Goal: Find specific page/section

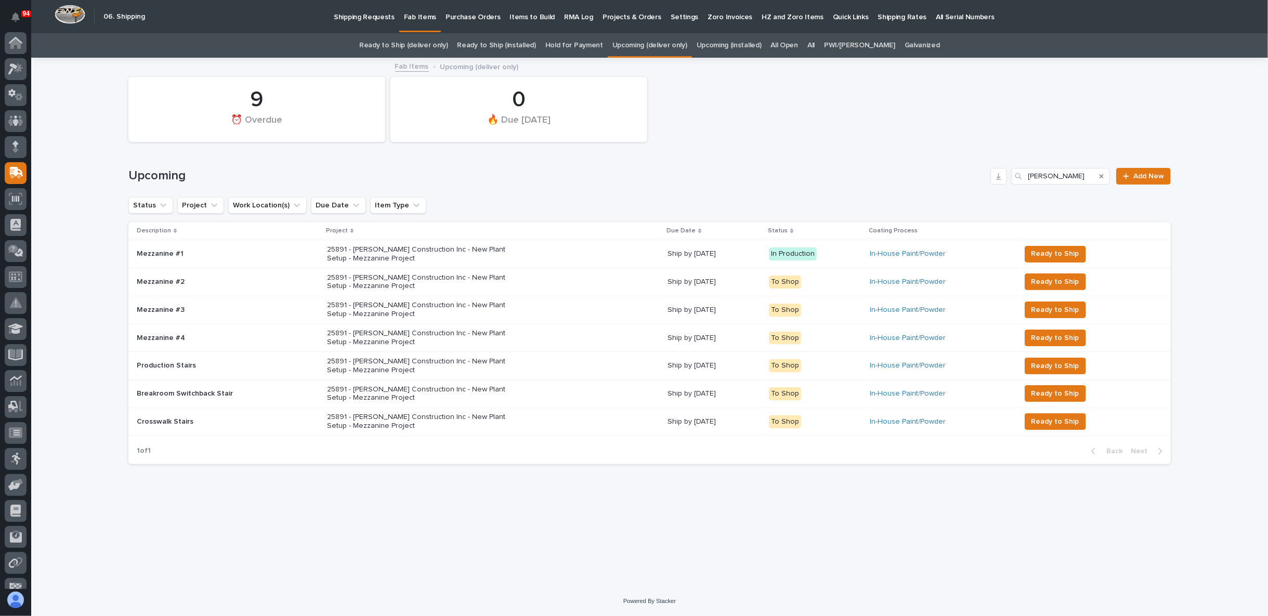
scroll to position [41, 0]
drag, startPoint x: 1027, startPoint y: 182, endPoint x: 984, endPoint y: 185, distance: 43.7
click at [984, 185] on div "Upcoming [PERSON_NAME] Add New" at bounding box center [649, 172] width 1042 height 50
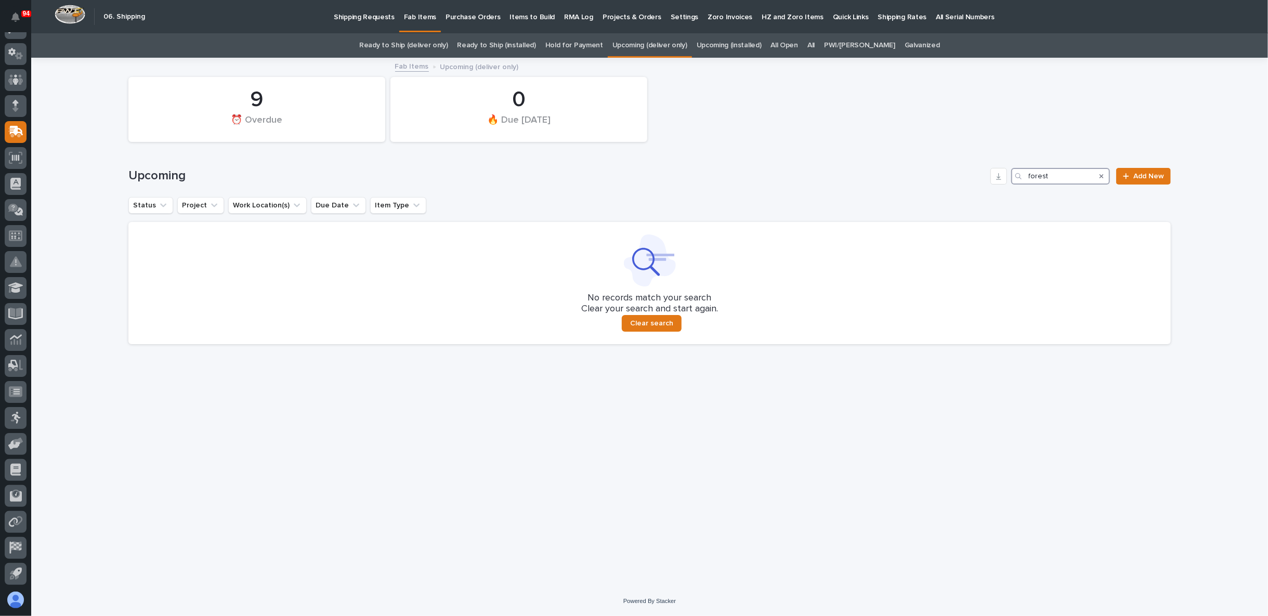
type input "forest"
click at [815, 46] on link "All" at bounding box center [810, 45] width 7 height 24
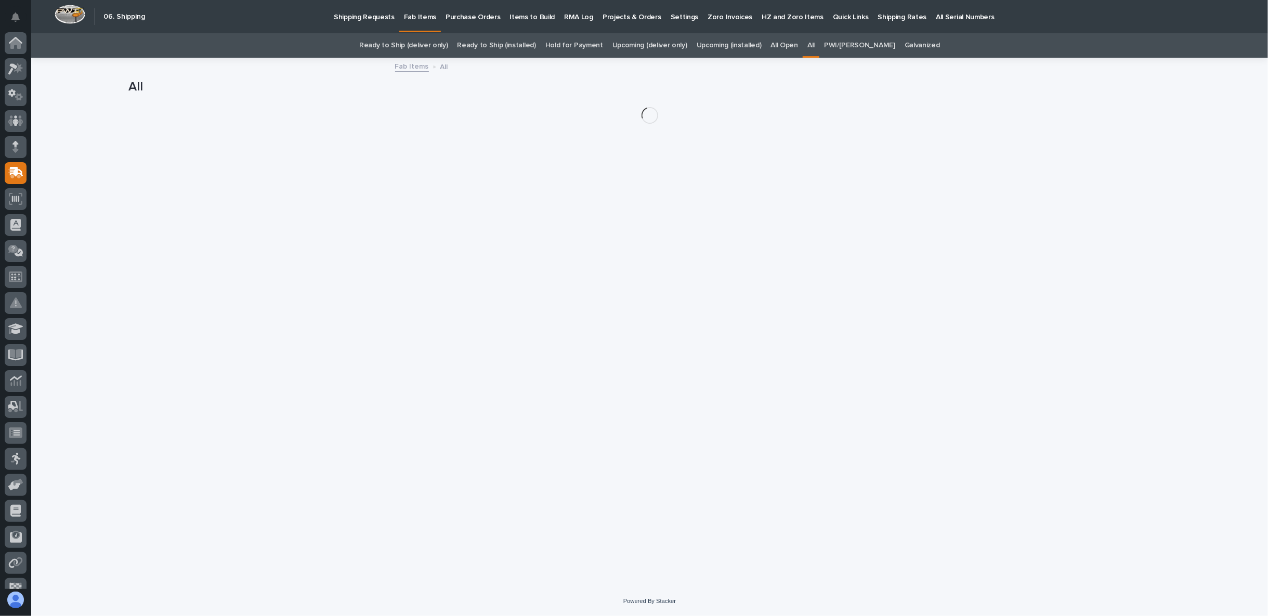
scroll to position [41, 0]
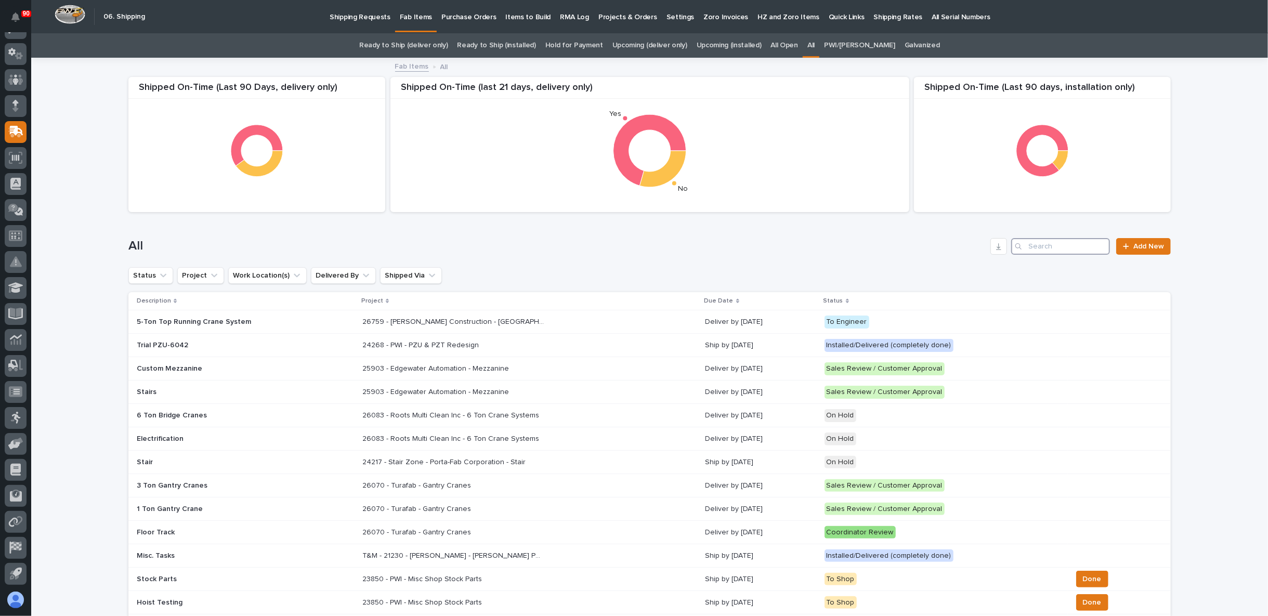
click at [1048, 240] on input "Search" at bounding box center [1060, 246] width 99 height 17
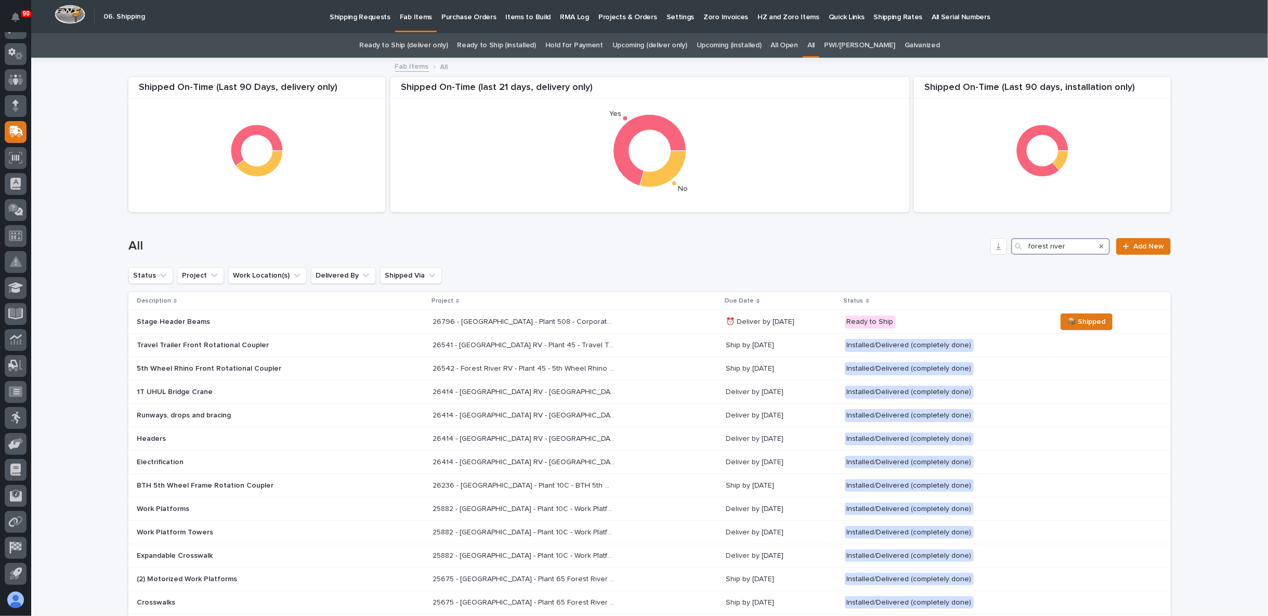
type input "forest river"
click at [1100, 245] on div "Search" at bounding box center [1101, 246] width 17 height 17
